Goal: Information Seeking & Learning: Understand process/instructions

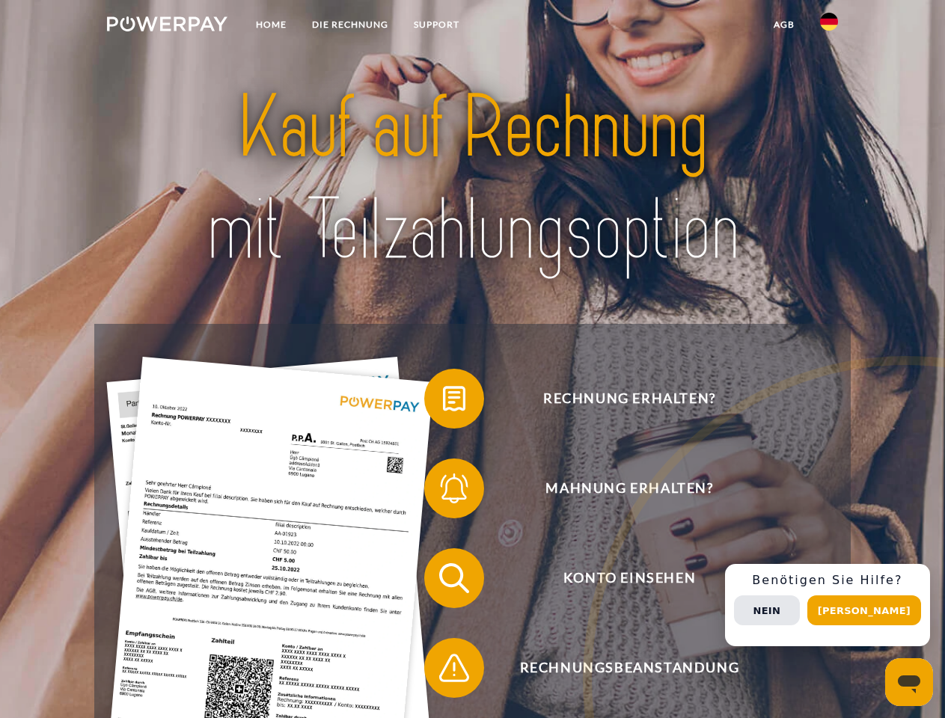
click at [167, 26] on img at bounding box center [167, 23] width 120 height 15
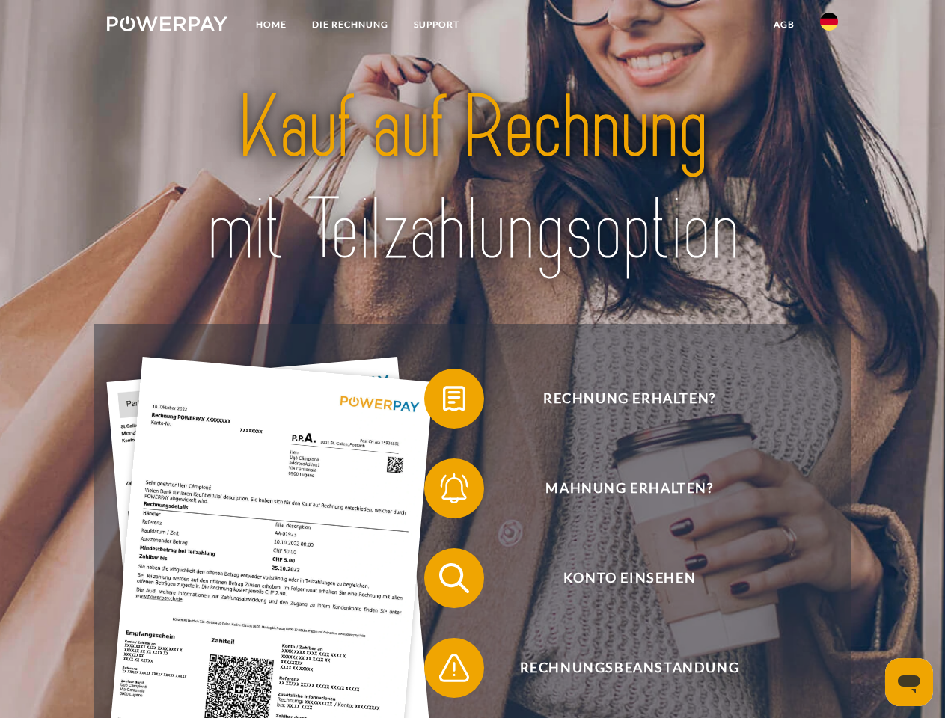
click at [829, 26] on img at bounding box center [829, 22] width 18 height 18
click at [784, 25] on link "agb" at bounding box center [784, 24] width 46 height 27
click at [443, 402] on span at bounding box center [431, 398] width 75 height 75
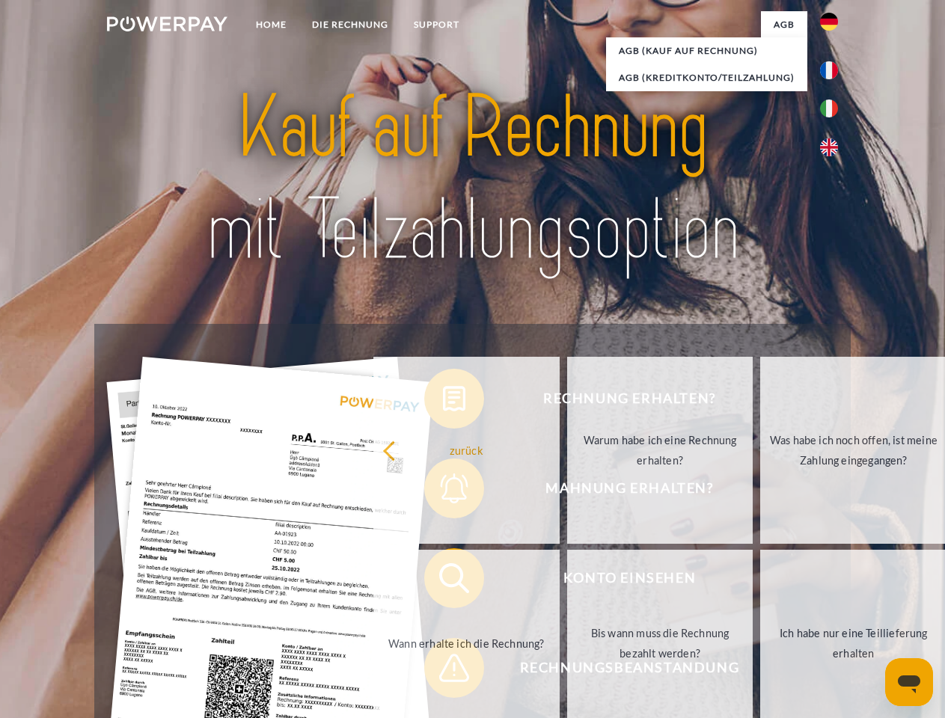
click at [443, 492] on div "Rechnung erhalten? Mahnung erhalten? Konto einsehen" at bounding box center [472, 623] width 756 height 599
click at [567, 581] on link "Bis wann muss die Rechnung bezahlt werden?" at bounding box center [660, 643] width 186 height 187
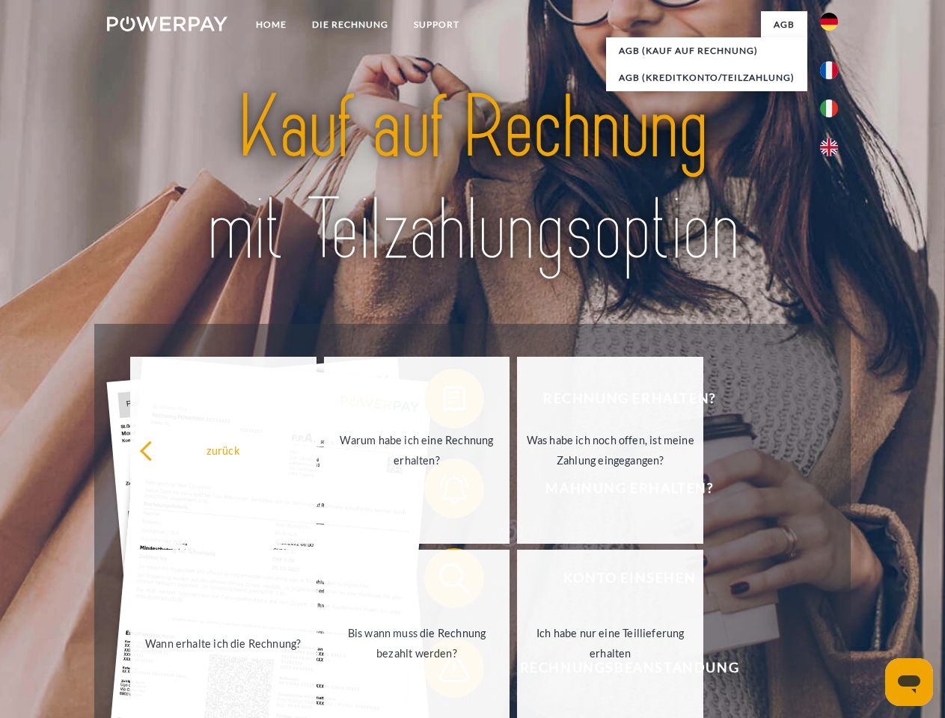
click at [443, 671] on span at bounding box center [431, 668] width 75 height 75
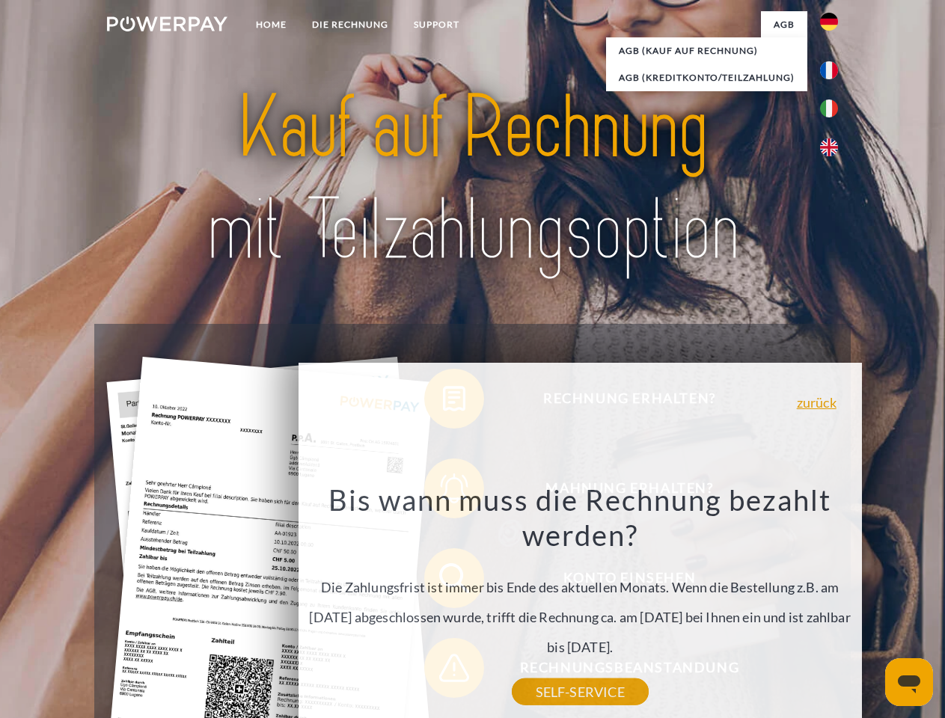
click at [833, 605] on div "Rechnung erhalten? Mahnung erhalten? Konto einsehen" at bounding box center [472, 623] width 756 height 599
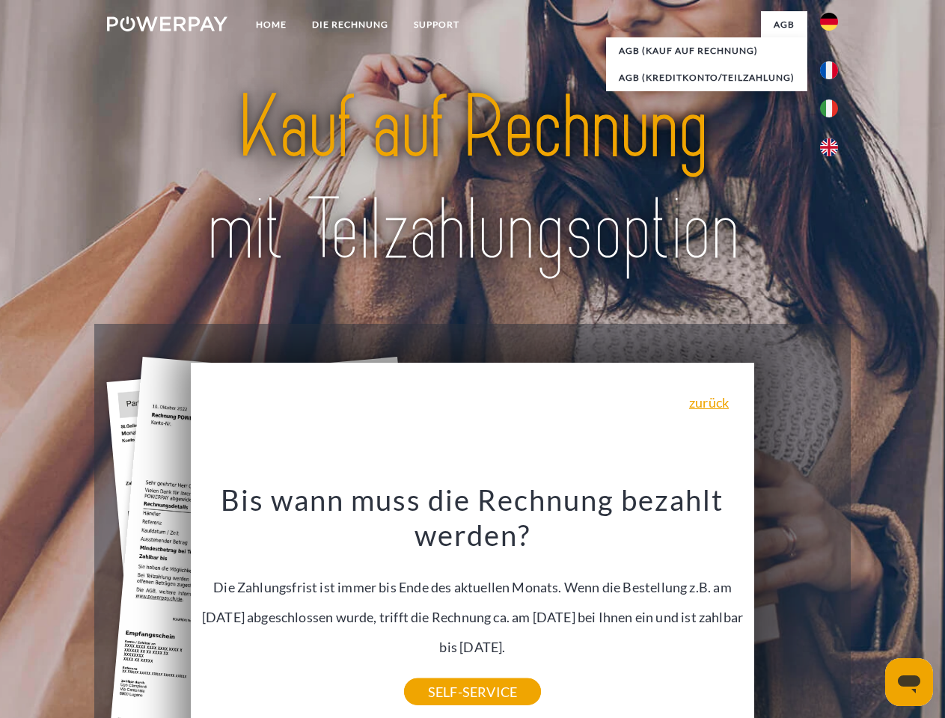
click at [796, 608] on span "Konto einsehen" at bounding box center [629, 579] width 367 height 60
click at [870, 611] on header "Home DIE RECHNUNG SUPPORT" at bounding box center [472, 516] width 945 height 1033
